Goal: Find specific page/section: Find specific page/section

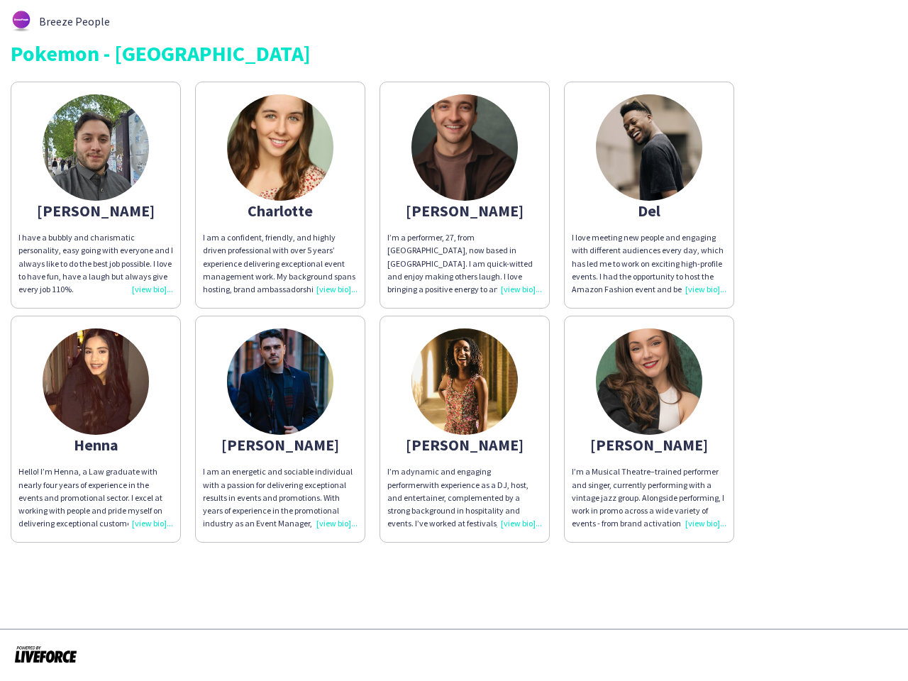
click at [454, 341] on img at bounding box center [464, 381] width 106 height 106
click at [96, 195] on img at bounding box center [96, 147] width 106 height 106
click at [280, 195] on img at bounding box center [280, 147] width 106 height 106
click at [465, 195] on img at bounding box center [464, 147] width 106 height 106
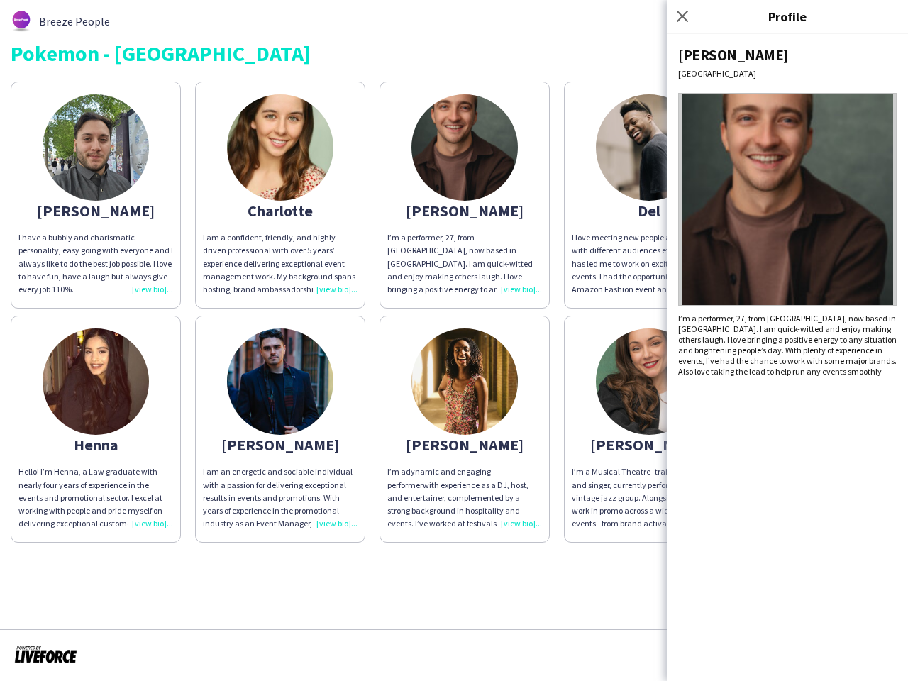
click at [649, 195] on img at bounding box center [649, 147] width 106 height 106
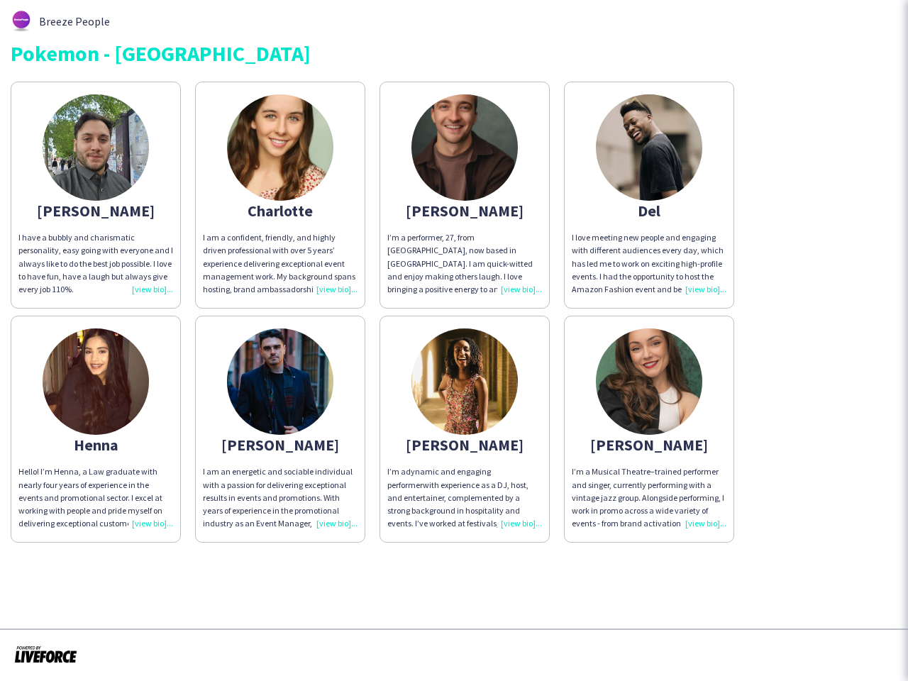
click at [96, 429] on img at bounding box center [96, 381] width 106 height 106
click at [280, 429] on img at bounding box center [280, 381] width 106 height 106
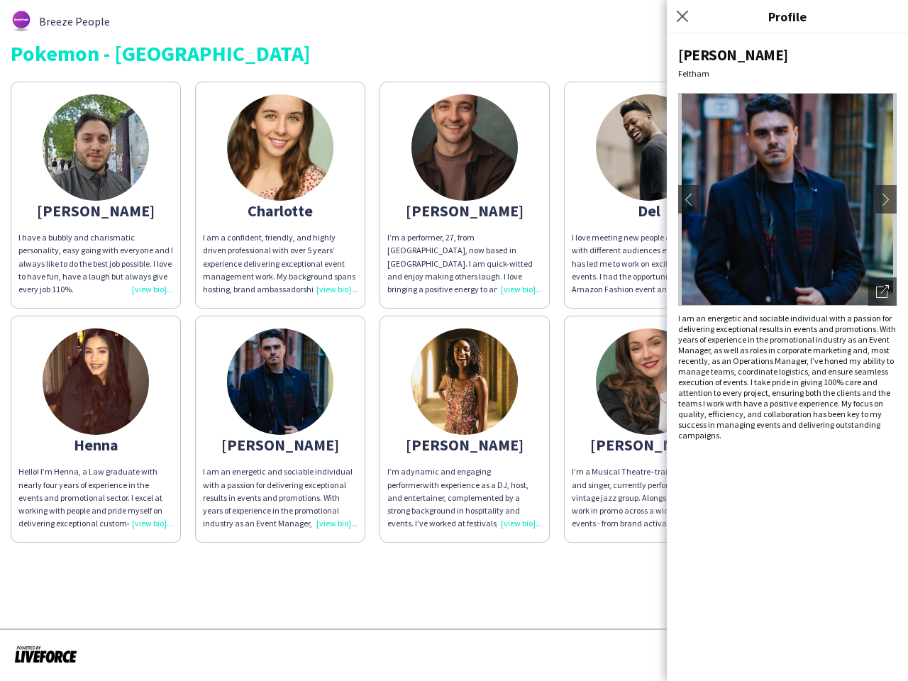
click at [465, 429] on img at bounding box center [464, 381] width 106 height 106
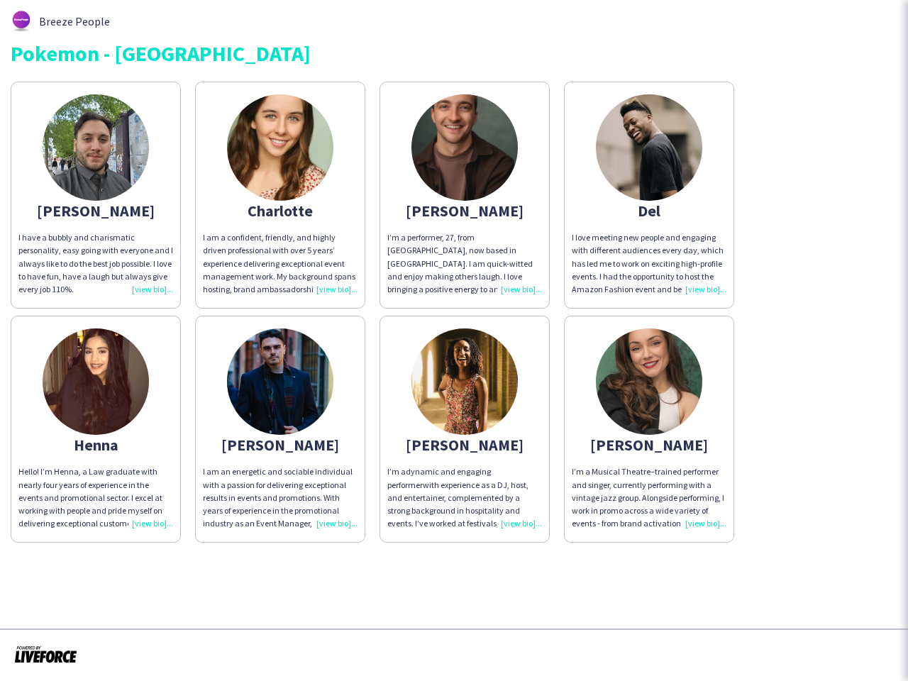
click at [649, 429] on img at bounding box center [649, 381] width 106 height 106
